Goal: Task Accomplishment & Management: Use online tool/utility

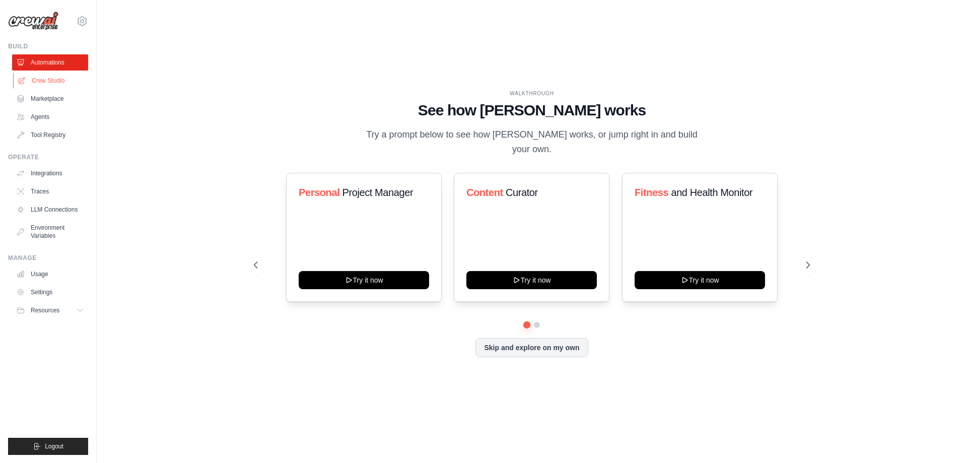
click at [43, 78] on link "Crew Studio" at bounding box center [51, 81] width 76 height 16
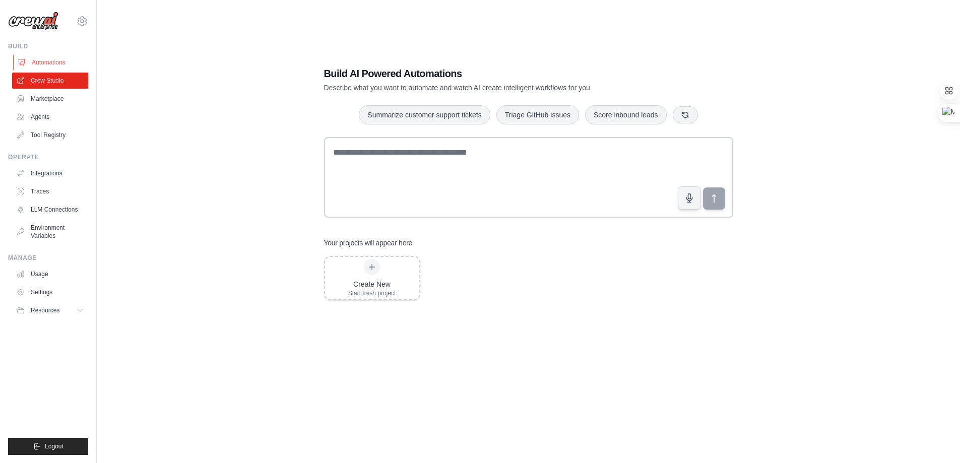
click at [55, 60] on link "Automations" at bounding box center [51, 62] width 76 height 16
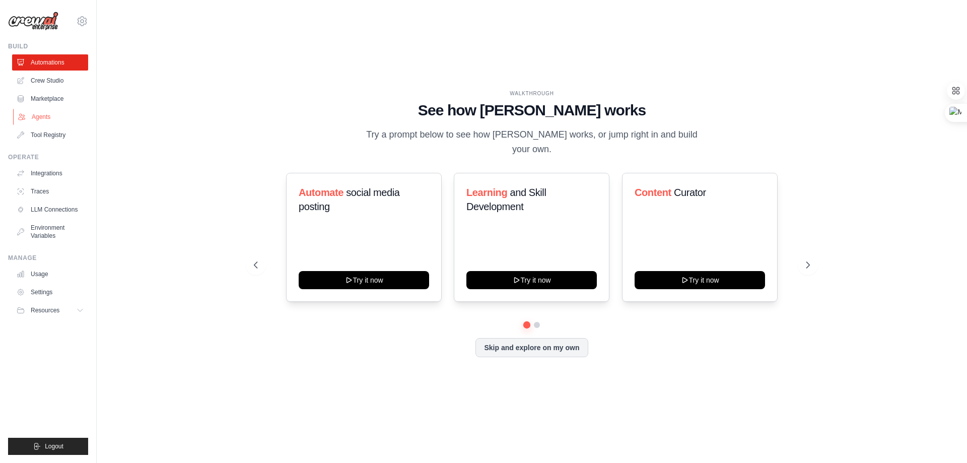
click at [43, 118] on link "Agents" at bounding box center [51, 117] width 76 height 16
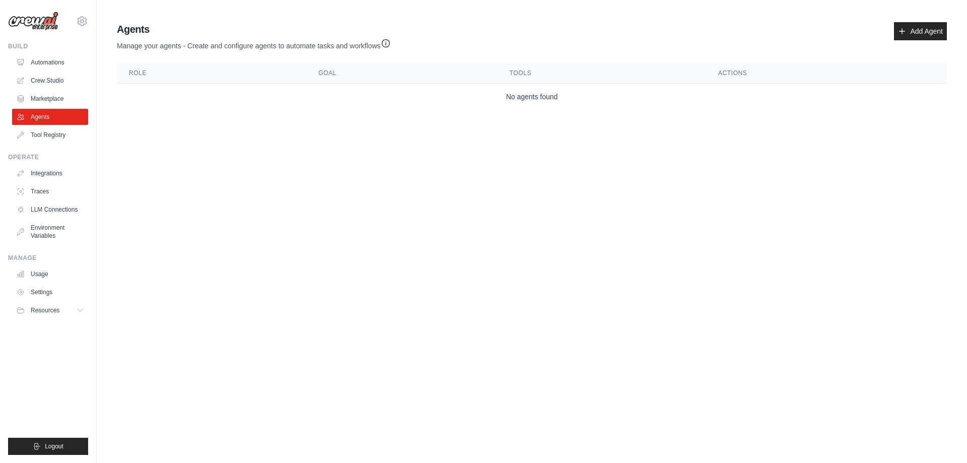
click at [533, 104] on td "No agents found" at bounding box center [532, 97] width 830 height 27
click at [913, 41] on div "Agents Manage your agents - Create and configure agents to automate tasks and w…" at bounding box center [532, 36] width 830 height 29
click at [913, 36] on link "Add Agent" at bounding box center [920, 31] width 53 height 18
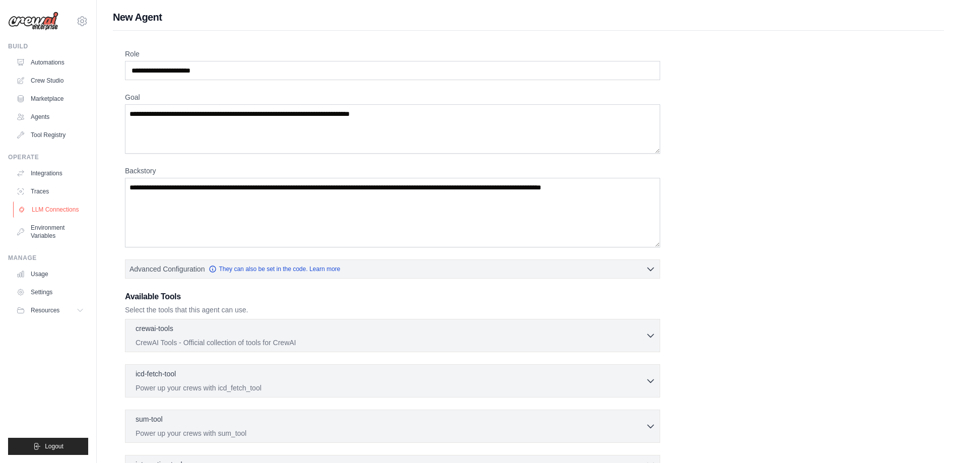
click at [76, 210] on link "LLM Connections" at bounding box center [51, 210] width 76 height 16
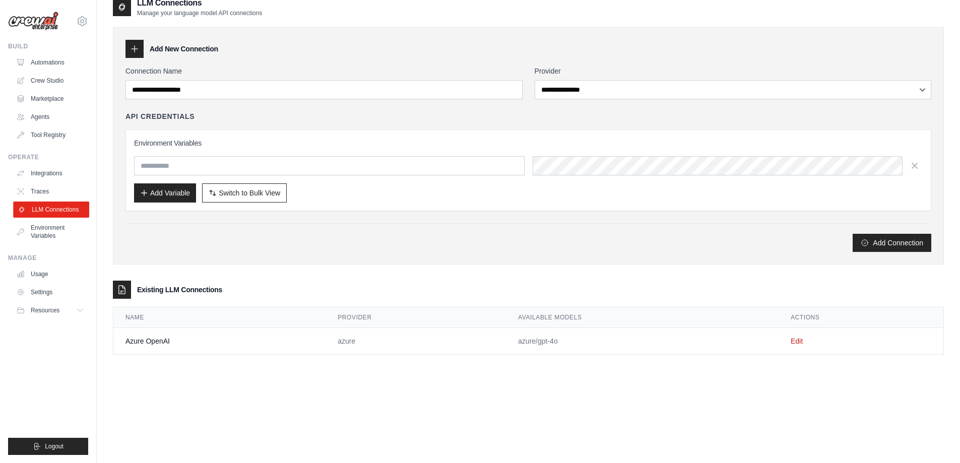
scroll to position [20, 0]
